Goal: Obtain resource: Download file/media

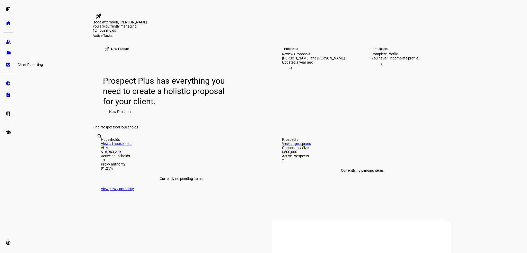
click at [6, 64] on eth-mat-symbol "bid_landscape" at bounding box center [8, 64] width 5 height 5
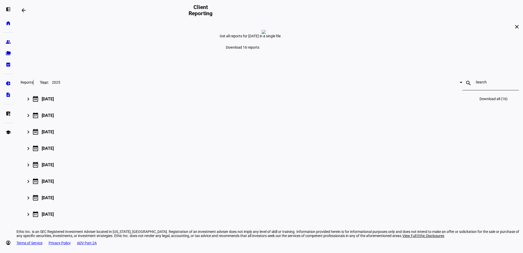
click at [479, 101] on span "Download all (16)" at bounding box center [493, 99] width 28 height 4
